Goal: Task Accomplishment & Management: Manage account settings

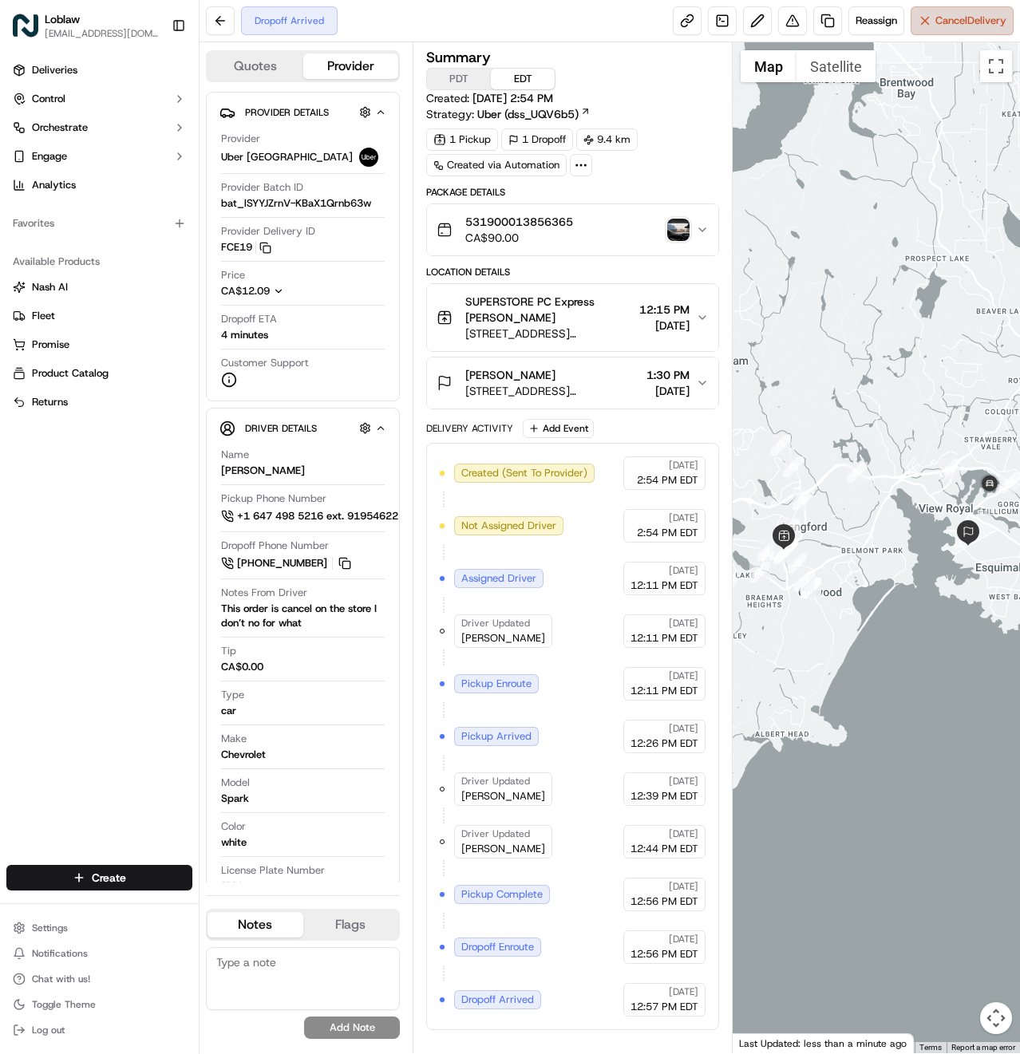
click at [941, 31] on button "Cancel Delivery" at bounding box center [961, 20] width 103 height 29
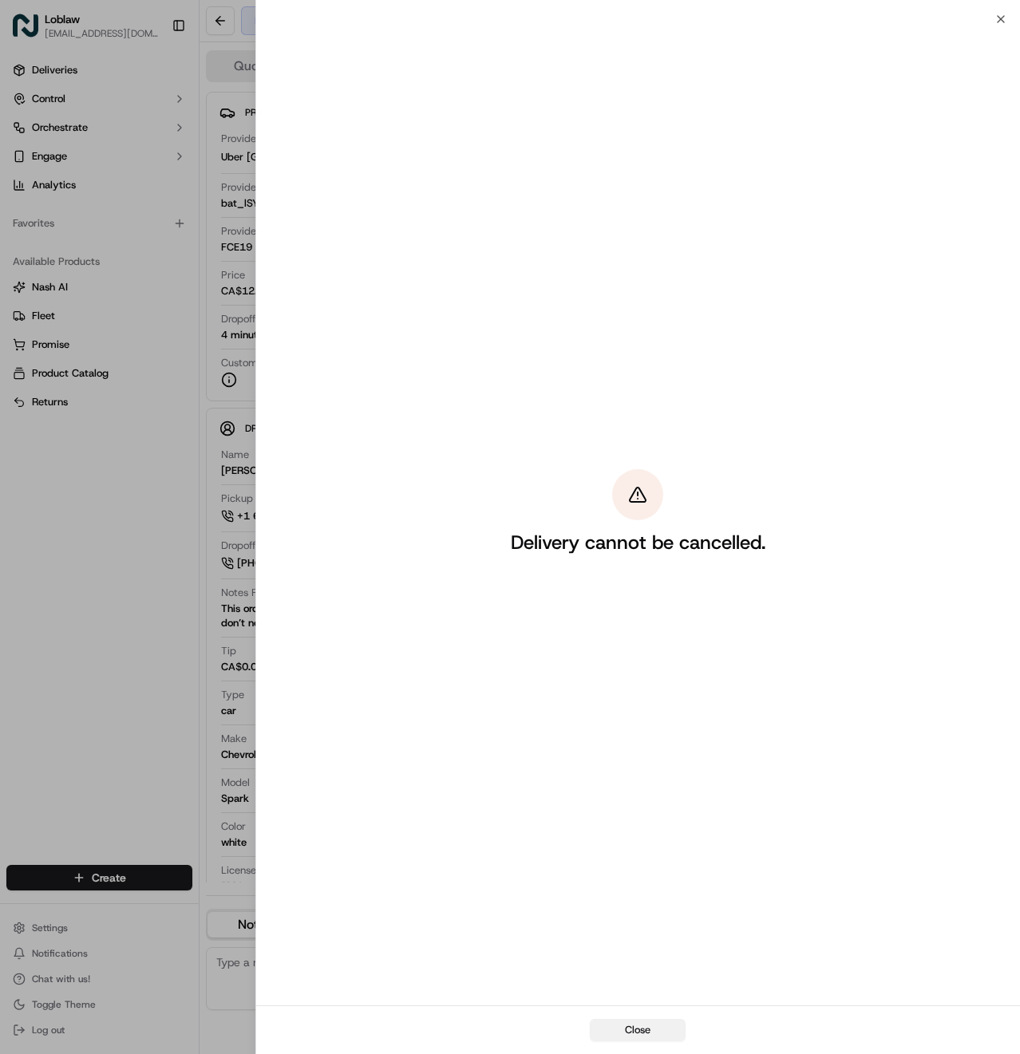
click at [625, 1033] on button "Close" at bounding box center [638, 1030] width 96 height 22
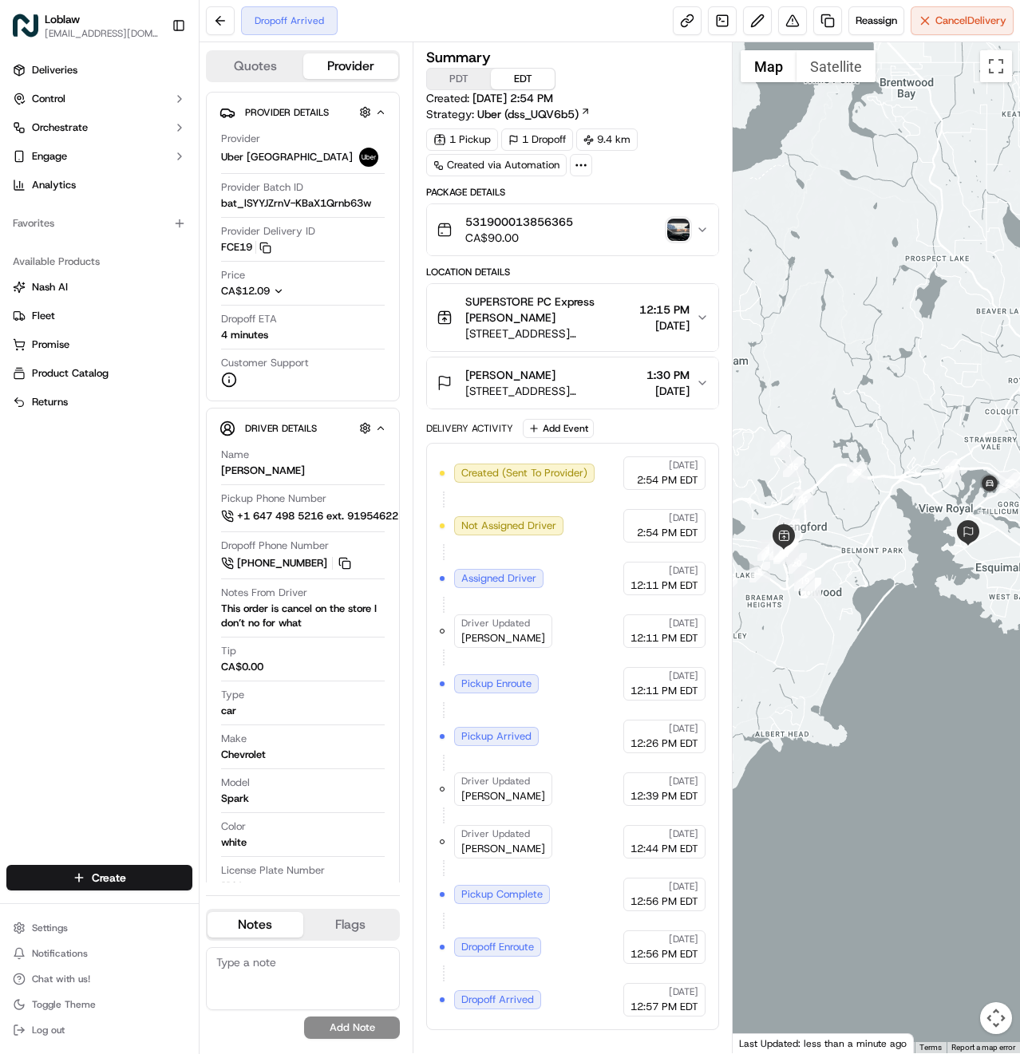
click at [677, 229] on img "button" at bounding box center [678, 230] width 22 height 22
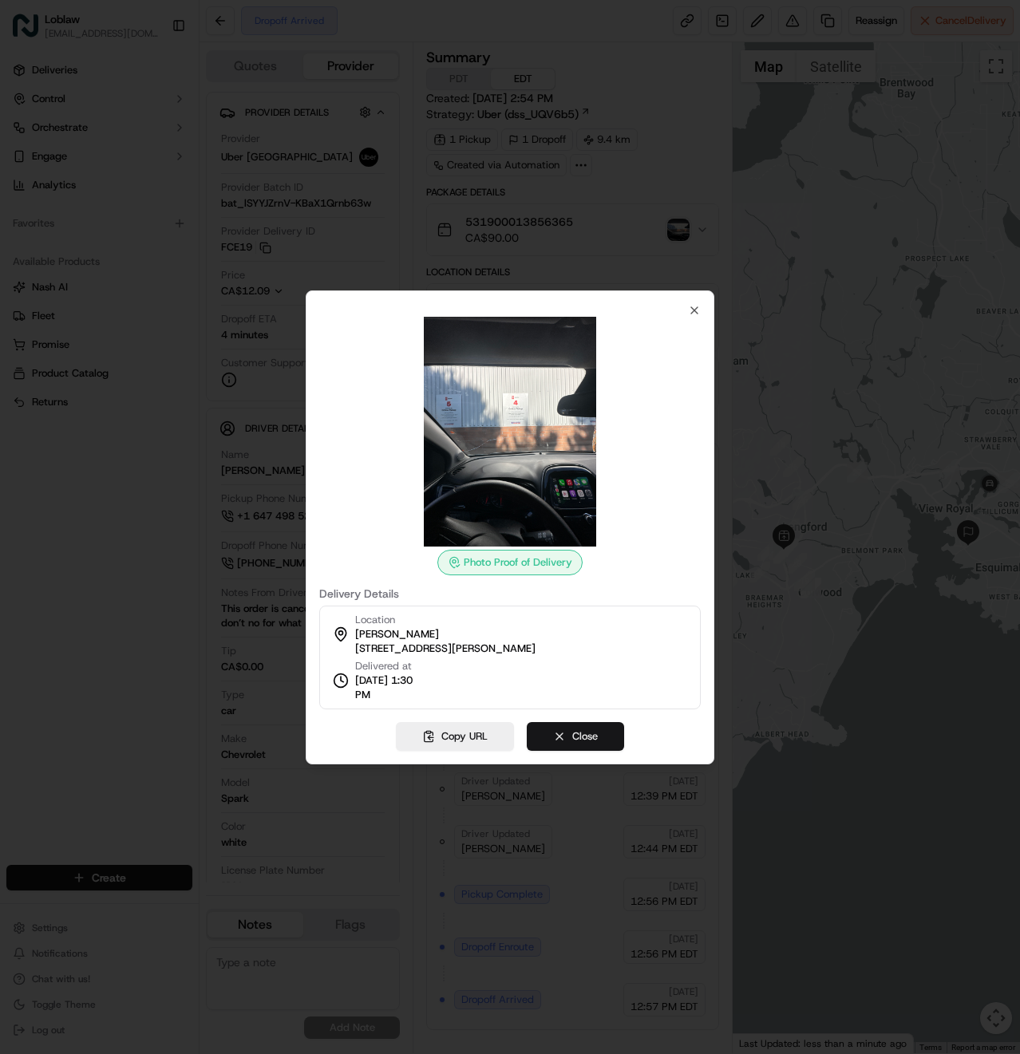
click at [546, 736] on button "Close" at bounding box center [575, 736] width 97 height 29
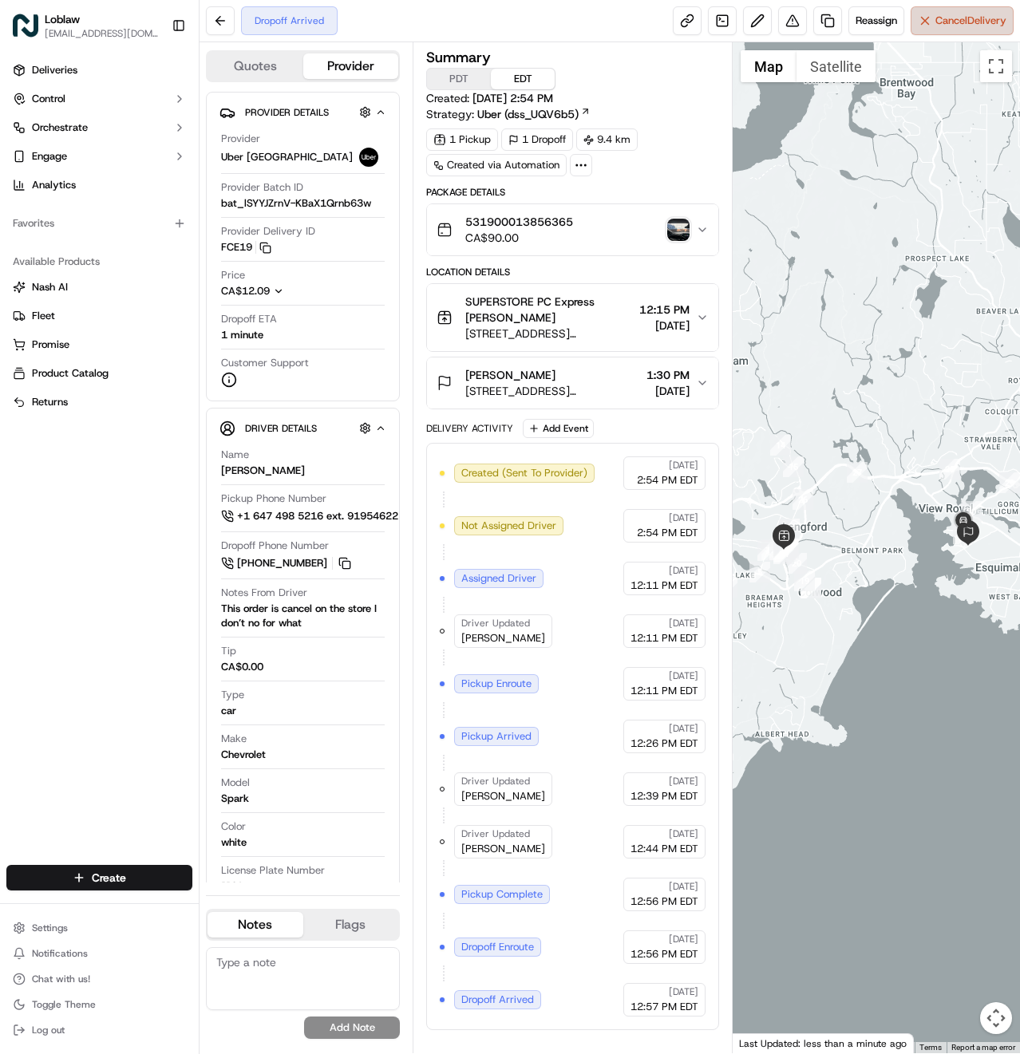
click at [984, 24] on span "Cancel Delivery" at bounding box center [970, 21] width 71 height 14
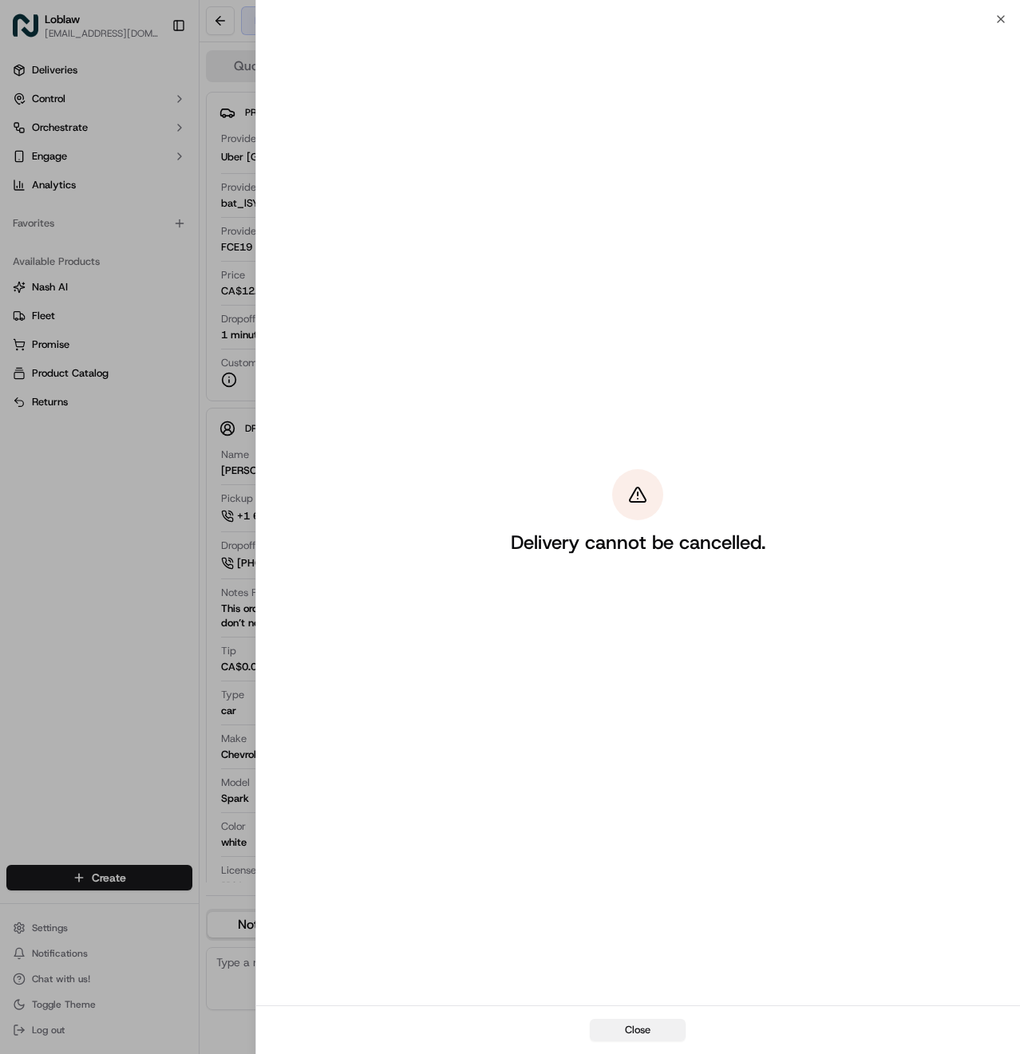
click at [634, 1029] on button "Close" at bounding box center [638, 1030] width 96 height 22
